Goal: Task Accomplishment & Management: Manage account settings

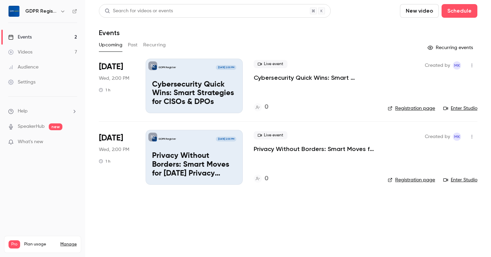
click at [175, 143] on div "GDPR Register [DATE] 2:00 PM Privacy Without Borders: Smart Moves for [DATE] Pr…" at bounding box center [194, 157] width 97 height 55
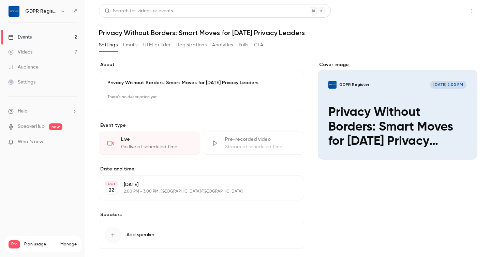
click at [447, 10] on button "Share" at bounding box center [447, 11] width 27 height 14
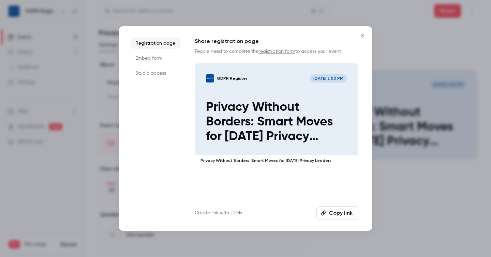
click at [345, 212] on button "Copy link" at bounding box center [338, 213] width 42 height 14
click at [144, 77] on li "Studio access" at bounding box center [155, 73] width 51 height 12
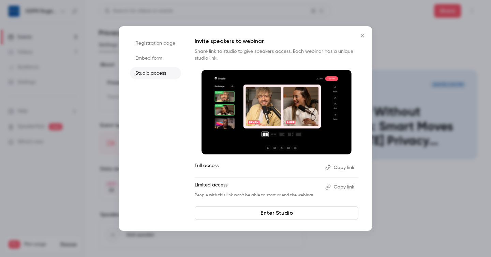
click at [333, 186] on button "Copy link" at bounding box center [341, 187] width 36 height 11
click at [361, 38] on icon "Close" at bounding box center [362, 35] width 8 height 5
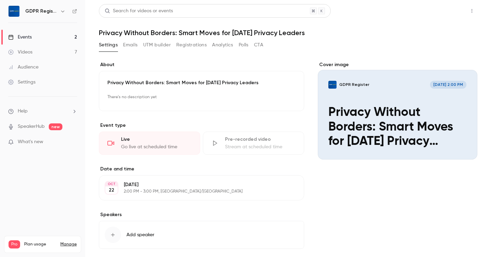
click at [453, 15] on button "Share" at bounding box center [447, 11] width 27 height 14
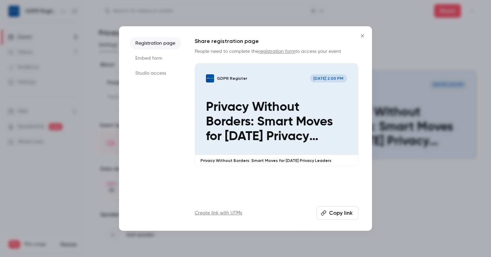
click at [362, 37] on icon "Close" at bounding box center [362, 35] width 8 height 5
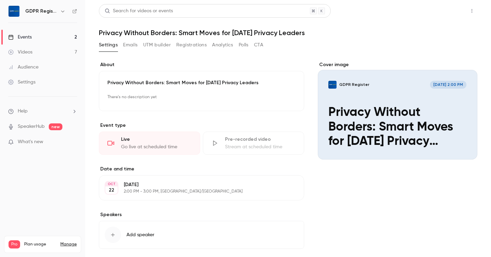
click at [445, 10] on button "Share" at bounding box center [447, 11] width 27 height 14
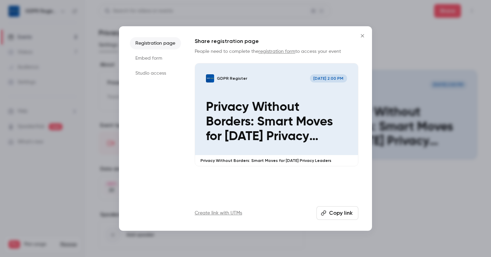
click at [149, 80] on ul "Registration page Embed form Studio access" at bounding box center [155, 128] width 51 height 183
click at [146, 75] on li "Studio access" at bounding box center [155, 73] width 51 height 12
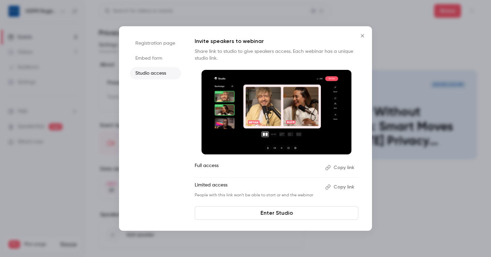
click at [333, 189] on button "Copy link" at bounding box center [341, 187] width 36 height 11
click at [363, 31] on button "Close" at bounding box center [363, 36] width 14 height 14
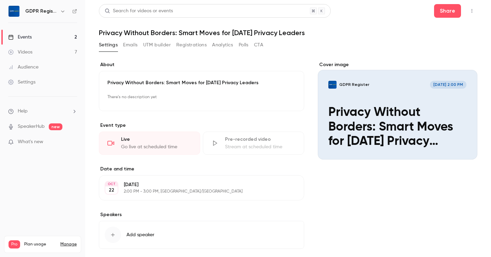
click at [28, 54] on div "Videos" at bounding box center [20, 52] width 24 height 7
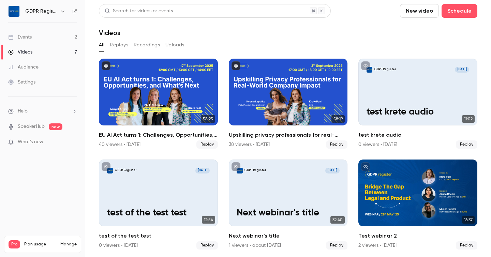
click at [40, 38] on link "Events 2" at bounding box center [42, 37] width 85 height 15
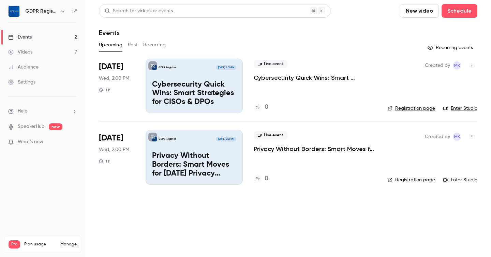
click at [193, 101] on p "Cybersecurity Quick Wins: Smart Strategies for CISOs & DPOs" at bounding box center [194, 93] width 84 height 26
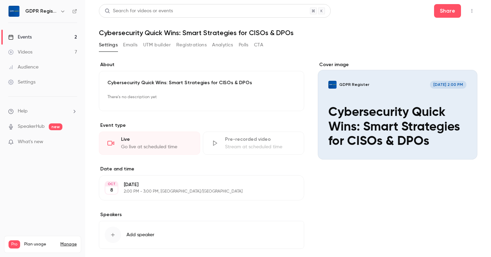
scroll to position [34, 0]
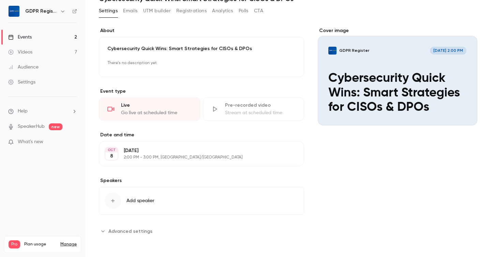
click at [119, 208] on button "Add speaker" at bounding box center [201, 201] width 205 height 28
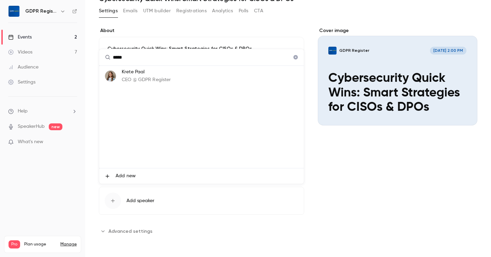
scroll to position [0, 0]
type input "*****"
click at [155, 74] on p "Krete Paal" at bounding box center [146, 72] width 49 height 7
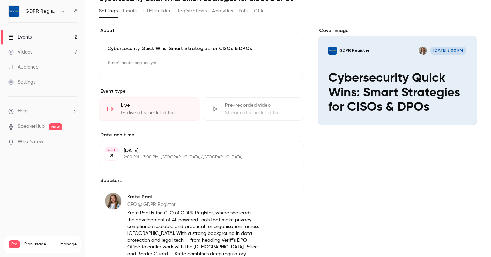
scroll to position [141, 0]
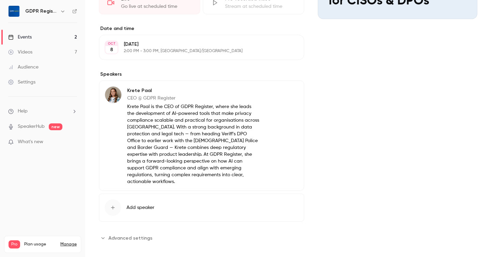
click at [126, 198] on button "Add speaker" at bounding box center [201, 208] width 205 height 28
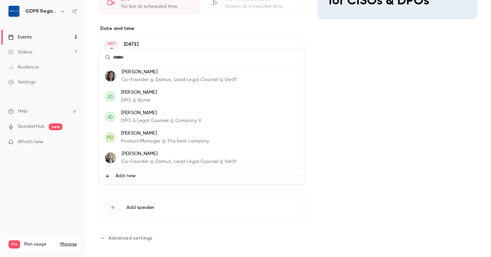
click at [124, 176] on span "Add new" at bounding box center [126, 176] width 20 height 7
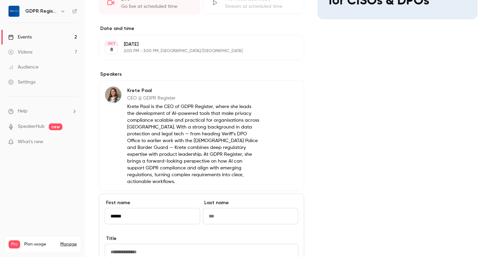
type input "******"
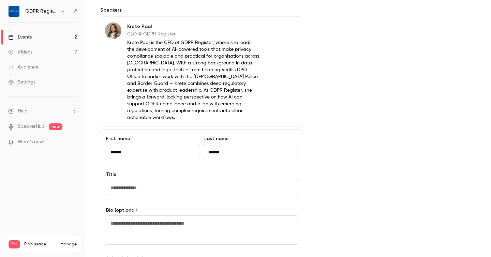
scroll to position [206, 0]
type input "******"
click at [136, 185] on input "Title" at bounding box center [202, 187] width 194 height 16
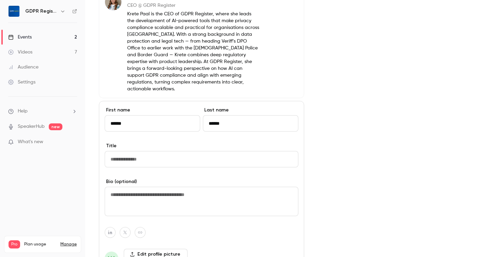
scroll to position [235, 0]
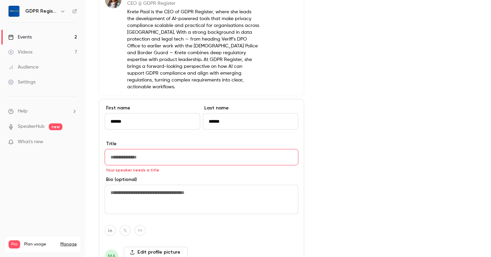
click at [173, 151] on input "Title" at bounding box center [202, 157] width 194 height 16
paste input "**********"
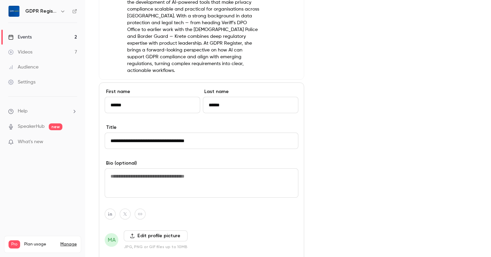
scroll to position [253, 0]
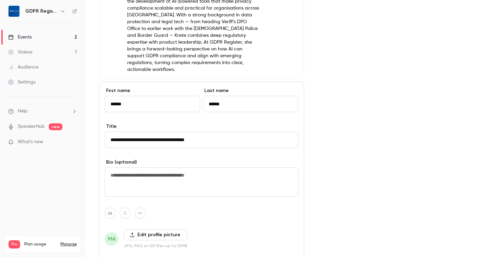
type input "**********"
click at [155, 177] on textarea at bounding box center [202, 181] width 194 height 29
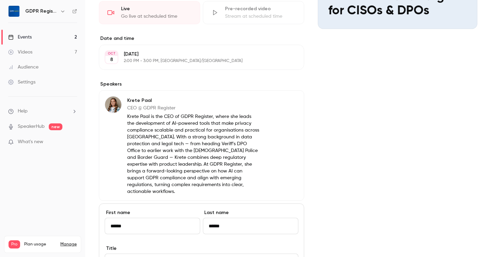
scroll to position [132, 0]
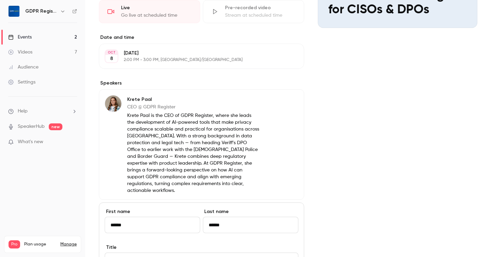
paste textarea "**********"
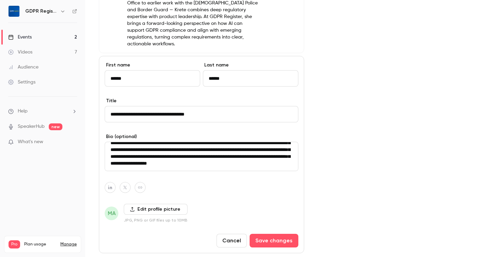
scroll to position [283, 0]
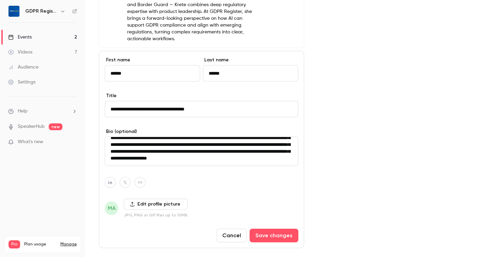
type textarea "**********"
click at [139, 201] on label "Edit profile picture" at bounding box center [156, 204] width 64 height 11
click at [0, 0] on input "Edit profile picture" at bounding box center [0, 0] width 0 height 0
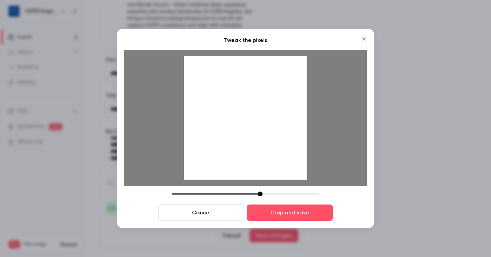
drag, startPoint x: 222, startPoint y: 194, endPoint x: 262, endPoint y: 191, distance: 39.7
click at [262, 191] on div "Tweak the pixels Cancel Crop and save" at bounding box center [245, 128] width 243 height 185
drag, startPoint x: 247, startPoint y: 88, endPoint x: 251, endPoint y: 167, distance: 79.9
click at [251, 167] on div at bounding box center [245, 117] width 123 height 123
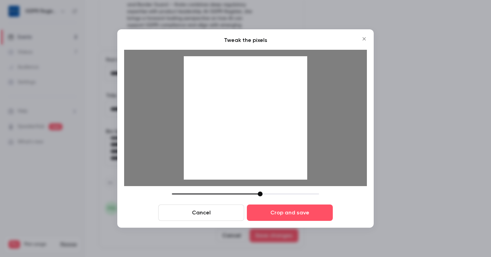
drag, startPoint x: 251, startPoint y: 167, endPoint x: 251, endPoint y: 157, distance: 10.9
click at [251, 157] on div at bounding box center [245, 117] width 123 height 123
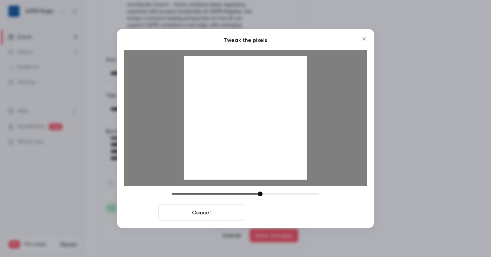
click at [286, 211] on button "Crop and save" at bounding box center [290, 213] width 86 height 16
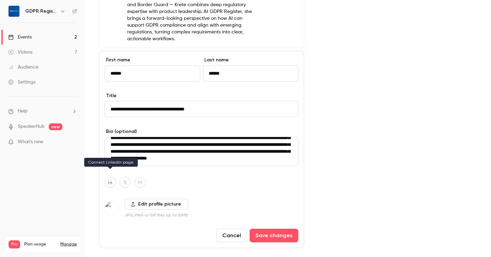
click at [109, 180] on icon "button" at bounding box center [110, 182] width 5 height 4
click at [145, 158] on icon "button" at bounding box center [143, 160] width 4 height 4
type input "**********"
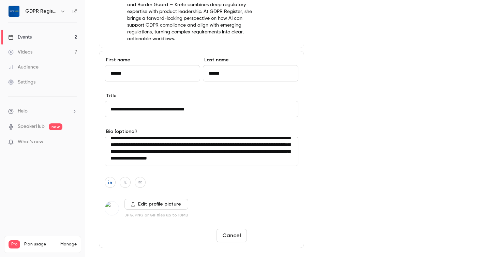
click at [280, 229] on button "Save changes" at bounding box center [274, 236] width 49 height 14
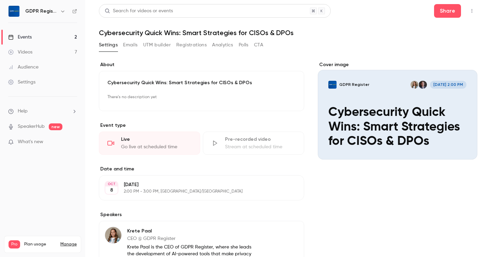
click at [412, 95] on div "Cover image" at bounding box center [398, 110] width 160 height 98
click at [0, 0] on input "GDPR Register [DATE] 2:00 PM Cybersecurity Quick Wins: Smart Strategies for CIS…" at bounding box center [0, 0] width 0 height 0
click at [197, 46] on button "Registrations" at bounding box center [191, 45] width 30 height 11
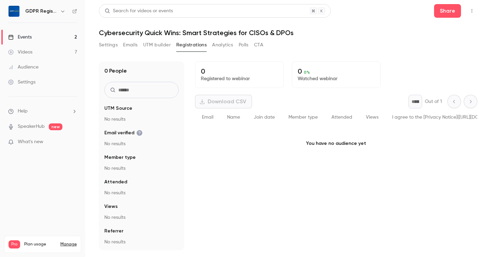
click at [115, 45] on button "Settings" at bounding box center [108, 45] width 19 height 11
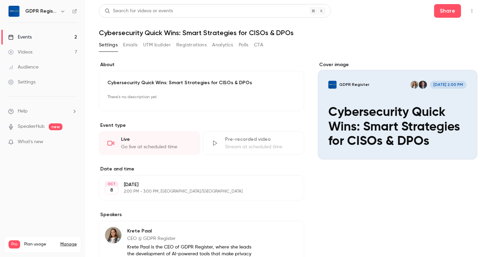
click at [471, 13] on icon "button" at bounding box center [471, 11] width 5 height 5
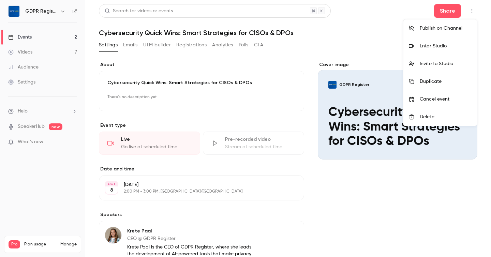
click at [382, 175] on div at bounding box center [245, 128] width 491 height 257
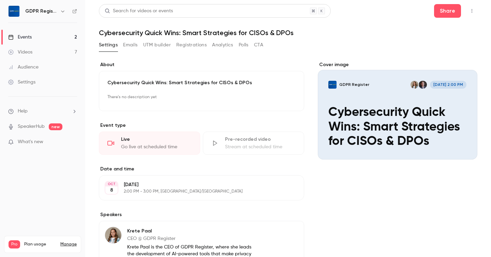
click at [359, 130] on div "Cover image" at bounding box center [398, 110] width 160 height 98
click at [0, 0] on input "GDPR Register [DATE] 2:00 PM Cybersecurity Quick Wins: Smart Strategies for CIS…" at bounding box center [0, 0] width 0 height 0
click at [440, 13] on button "Share" at bounding box center [447, 11] width 27 height 14
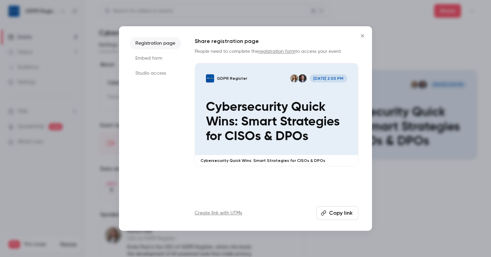
click at [286, 51] on link "registration form" at bounding box center [277, 51] width 37 height 5
click at [327, 213] on button "Copy link" at bounding box center [338, 213] width 42 height 14
click at [366, 38] on icon "Close" at bounding box center [362, 35] width 8 height 5
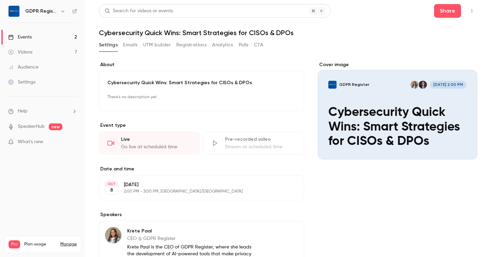
click at [474, 14] on button "button" at bounding box center [472, 10] width 11 height 11
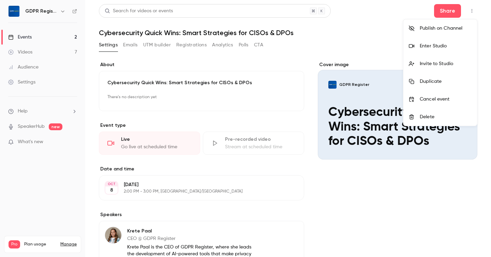
click at [442, 28] on div "Publish on Channel" at bounding box center [446, 28] width 52 height 7
click at [341, 52] on div at bounding box center [245, 128] width 491 height 257
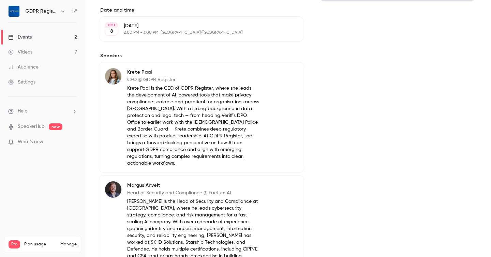
scroll to position [240, 0]
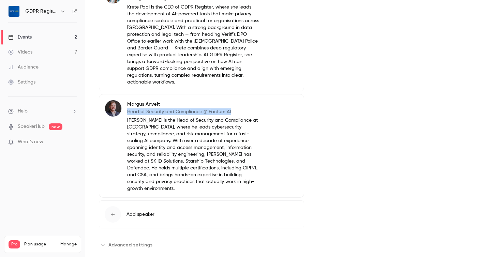
drag, startPoint x: 234, startPoint y: 104, endPoint x: 127, endPoint y: 107, distance: 107.1
click at [127, 107] on div "[PERSON_NAME] Head of Security and Compliance @ Pactum [PERSON_NAME] is the Hea…" at bounding box center [182, 146] width 155 height 92
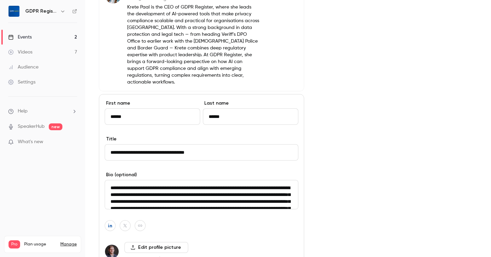
drag, startPoint x: 184, startPoint y: 145, endPoint x: 107, endPoint y: 143, distance: 77.1
click at [107, 144] on input "**********" at bounding box center [202, 152] width 194 height 16
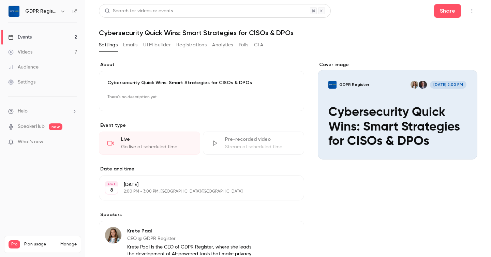
click at [35, 67] on div "Audience" at bounding box center [23, 67] width 30 height 7
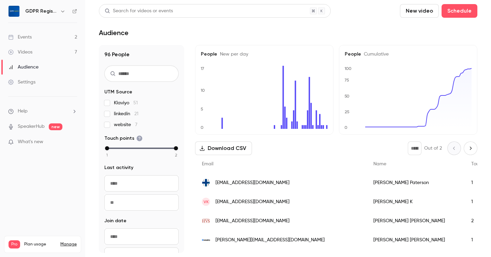
click at [28, 82] on div "Settings" at bounding box center [21, 82] width 27 height 7
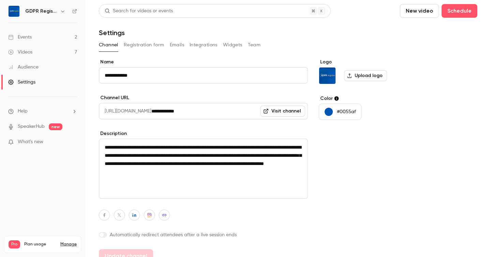
click at [232, 42] on button "Widgets" at bounding box center [232, 45] width 19 height 11
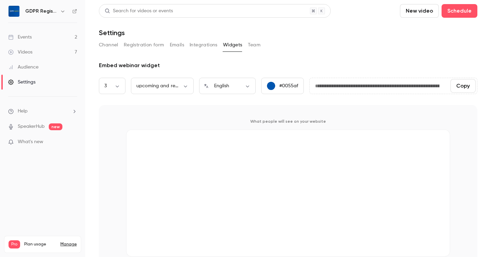
click at [461, 87] on button "Copy" at bounding box center [463, 86] width 25 height 14
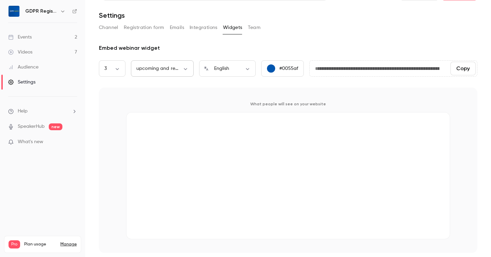
click at [156, 71] on body "**********" at bounding box center [245, 136] width 491 height 273
click at [212, 99] on div at bounding box center [245, 128] width 491 height 257
click at [123, 69] on body "**********" at bounding box center [245, 136] width 491 height 273
click at [123, 69] on div at bounding box center [245, 128] width 491 height 257
click at [173, 71] on body "**********" at bounding box center [245, 136] width 491 height 273
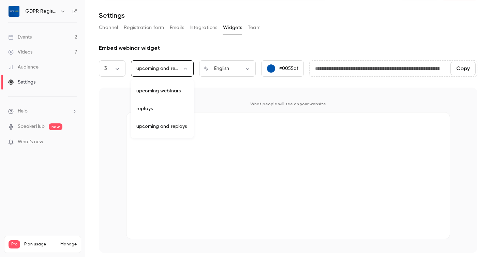
click at [173, 71] on div at bounding box center [245, 128] width 491 height 257
click at [257, 27] on button "Team" at bounding box center [254, 27] width 13 height 11
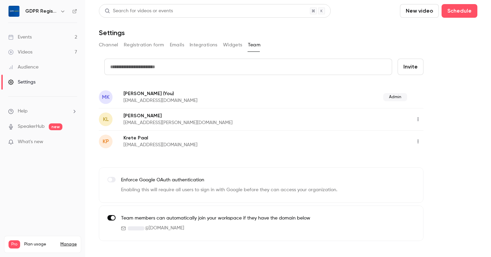
click at [202, 48] on button "Integrations" at bounding box center [204, 45] width 28 height 11
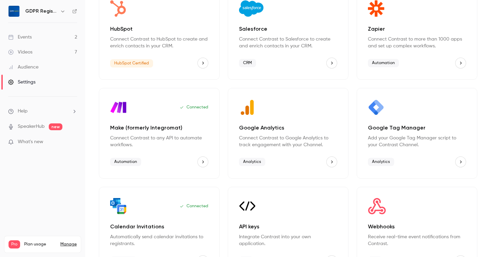
scroll to position [94, 0]
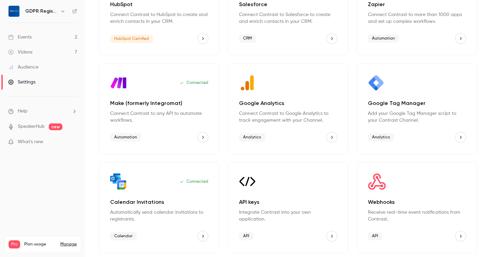
click at [297, 137] on div "Analytics" at bounding box center [288, 137] width 98 height 11
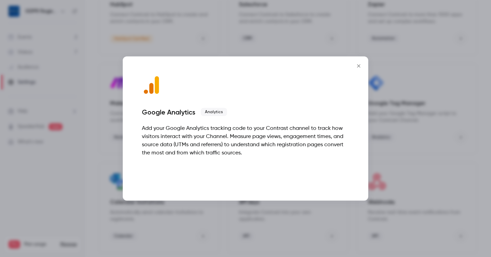
click at [334, 178] on button "Talk to [GEOGRAPHIC_DATA]" at bounding box center [305, 175] width 87 height 14
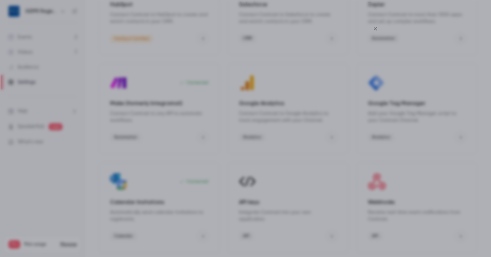
click at [378, 25] on button "Close" at bounding box center [381, 20] width 14 height 14
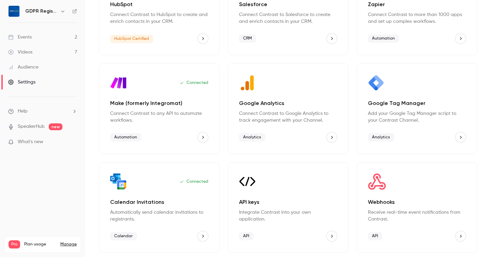
click at [203, 136] on icon "Make (formerly Integromat)" at bounding box center [203, 137] width 2 height 3
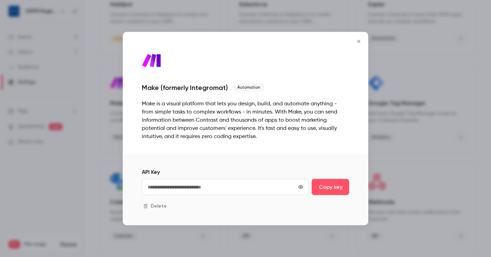
click at [362, 40] on icon "Close" at bounding box center [359, 41] width 8 height 5
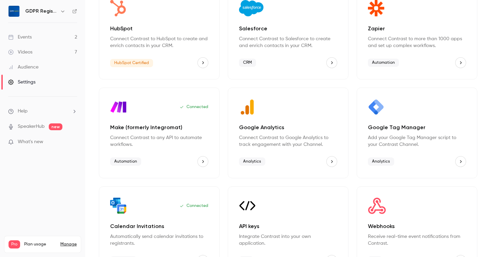
scroll to position [56, 0]
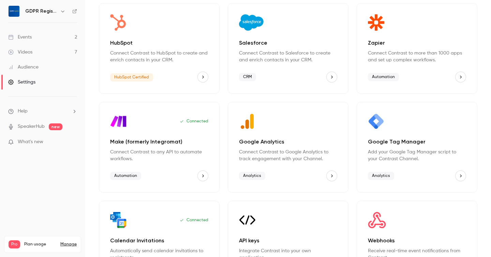
click at [461, 180] on button "Google Tag Manager" at bounding box center [460, 176] width 11 height 11
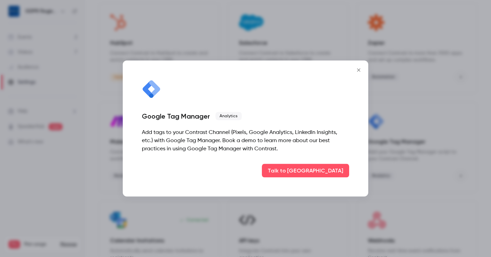
click at [356, 74] on button "Close" at bounding box center [359, 70] width 14 height 14
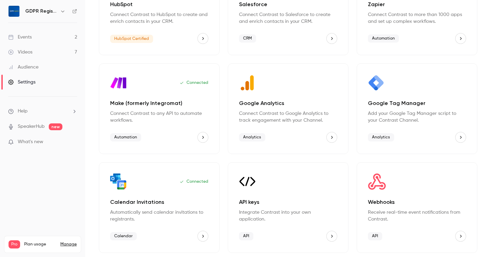
scroll to position [0, 0]
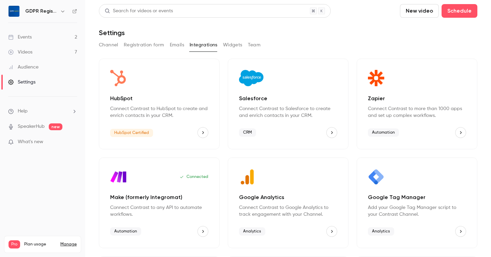
click at [254, 45] on button "Team" at bounding box center [254, 45] width 13 height 11
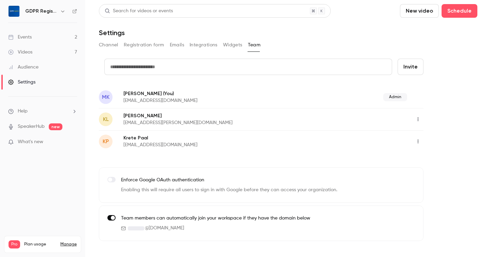
click at [110, 44] on button "Channel" at bounding box center [108, 45] width 19 height 11
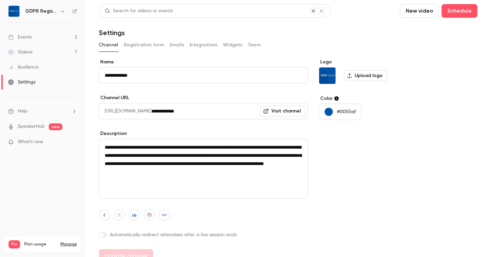
scroll to position [10, 0]
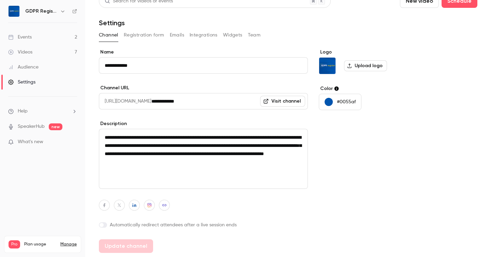
click at [145, 34] on button "Registration form" at bounding box center [144, 35] width 41 height 11
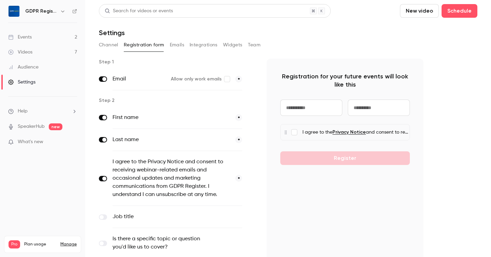
scroll to position [120, 0]
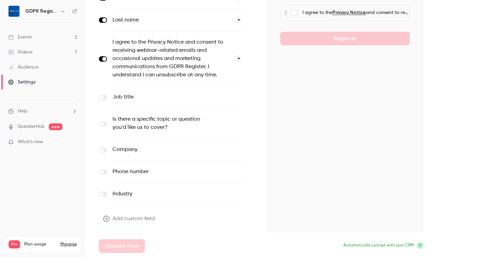
click at [421, 246] on icon at bounding box center [420, 246] width 4 height 4
click at [405, 246] on span "Automatically synced with your CRM" at bounding box center [378, 246] width 71 height 6
click at [386, 246] on span "Automatically synced with your CRM" at bounding box center [378, 246] width 71 height 6
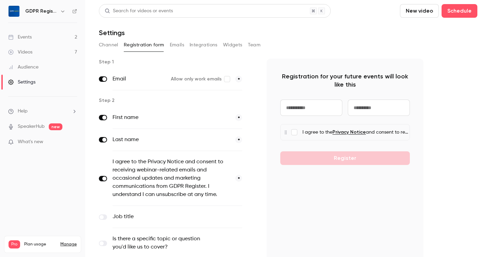
click at [174, 43] on button "Emails" at bounding box center [177, 45] width 14 height 11
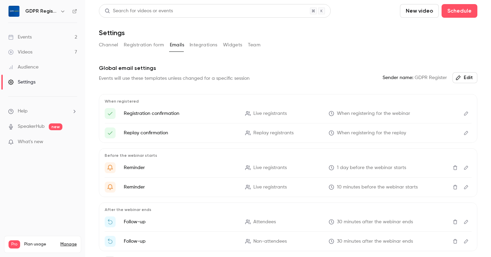
click at [208, 46] on button "Integrations" at bounding box center [204, 45] width 28 height 11
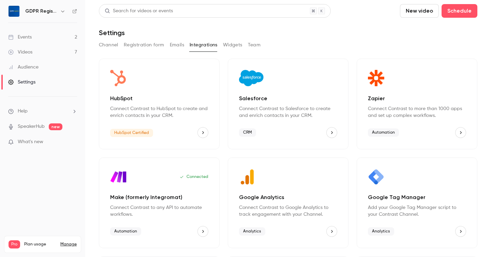
click at [227, 46] on button "Widgets" at bounding box center [232, 45] width 19 height 11
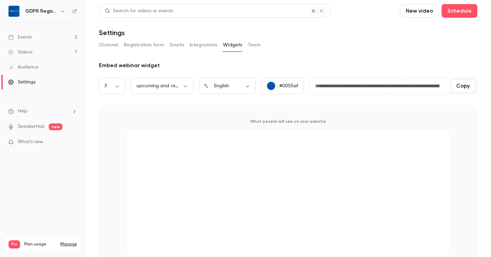
click at [257, 46] on button "Team" at bounding box center [254, 45] width 13 height 11
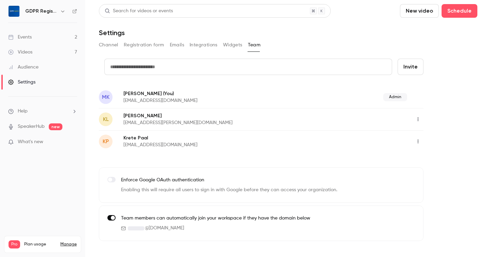
click at [32, 65] on div "Audience" at bounding box center [23, 67] width 30 height 7
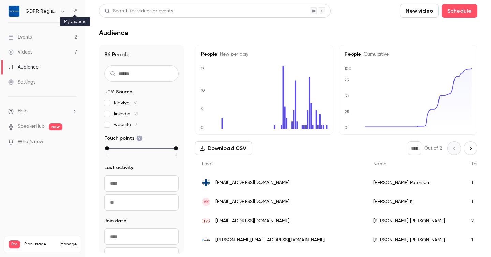
click at [75, 13] on icon at bounding box center [75, 11] width 4 height 4
click at [30, 52] on div "Videos" at bounding box center [20, 52] width 24 height 7
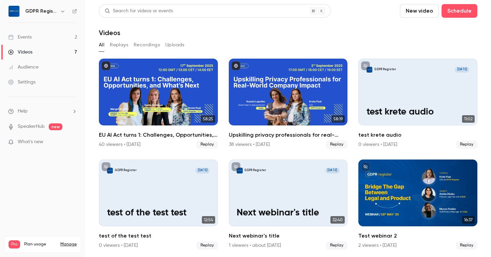
click at [25, 38] on div "Events" at bounding box center [20, 37] width 24 height 7
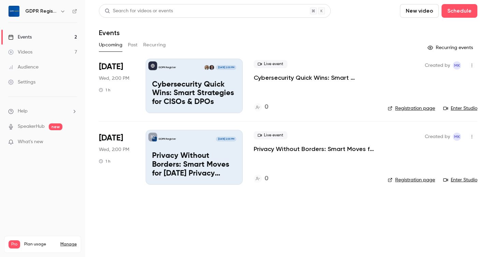
click at [183, 93] on p "Cybersecurity Quick Wins: Smart Strategies for CISOs & DPOs" at bounding box center [194, 93] width 84 height 26
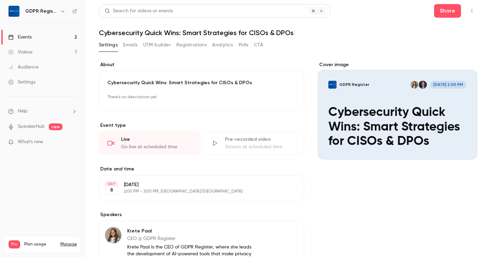
click at [192, 45] on button "Registrations" at bounding box center [191, 45] width 30 height 11
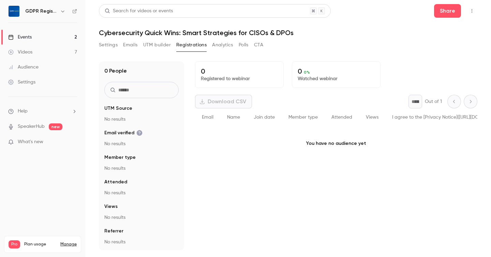
click at [474, 13] on button "button" at bounding box center [472, 10] width 11 height 11
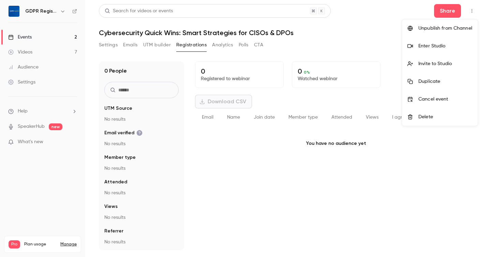
click at [358, 27] on div at bounding box center [245, 128] width 491 height 257
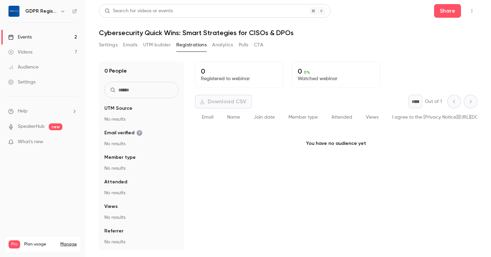
click at [212, 45] on button "Analytics" at bounding box center [222, 45] width 21 height 11
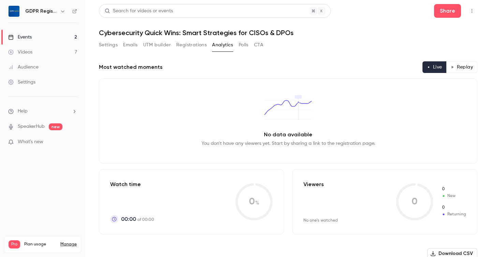
click at [105, 46] on button "Settings" at bounding box center [108, 45] width 19 height 11
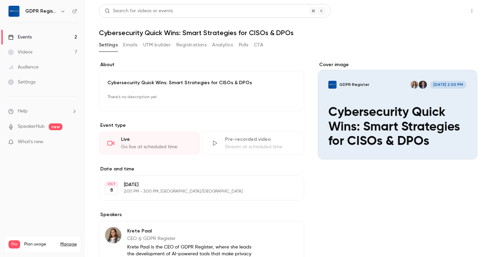
click at [449, 16] on button "Share" at bounding box center [447, 11] width 27 height 14
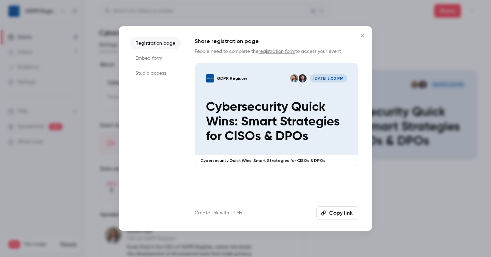
click at [143, 53] on li "Embed form" at bounding box center [155, 58] width 51 height 12
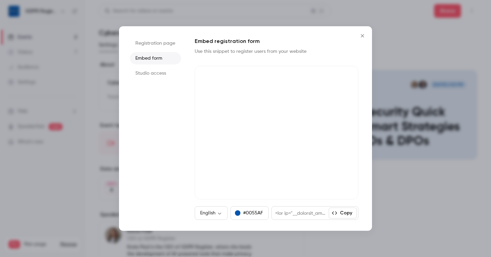
click at [343, 215] on button "Copy" at bounding box center [343, 213] width 28 height 11
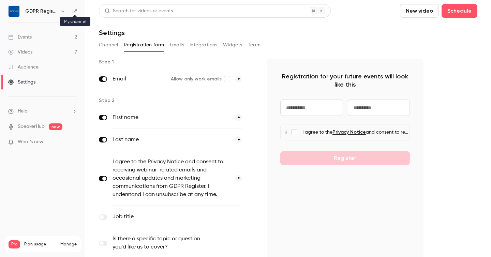
click at [74, 12] on icon at bounding box center [75, 11] width 4 height 4
click at [76, 11] on icon at bounding box center [74, 11] width 5 height 5
